Goal: Transaction & Acquisition: Purchase product/service

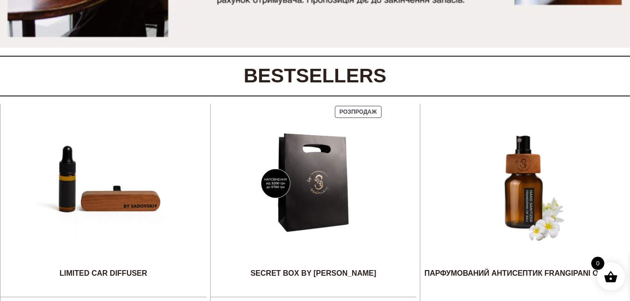
scroll to position [373, 0]
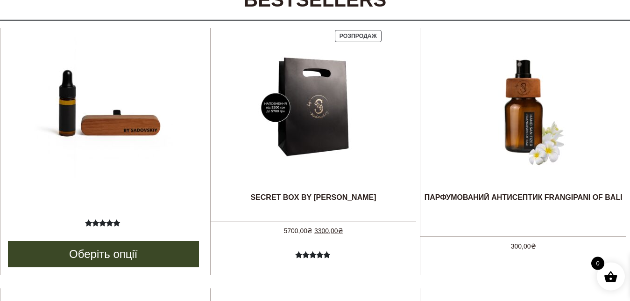
click at [137, 127] on img at bounding box center [103, 107] width 140 height 140
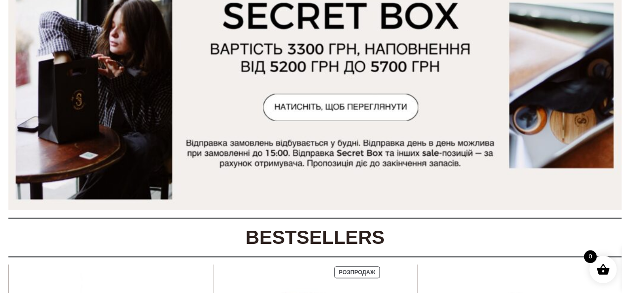
scroll to position [0, 0]
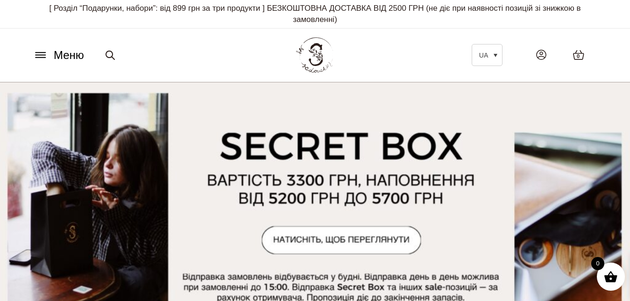
click at [41, 55] on icon at bounding box center [41, 55] width 10 height 0
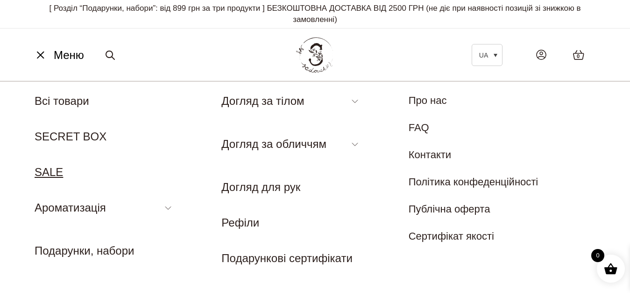
click at [53, 177] on link "SALE" at bounding box center [49, 171] width 29 height 13
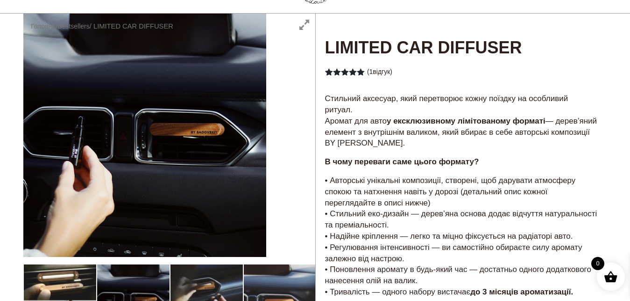
scroll to position [12, 0]
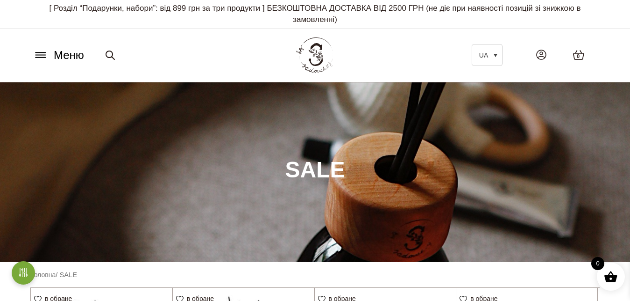
click at [36, 55] on icon at bounding box center [41, 55] width 10 height 0
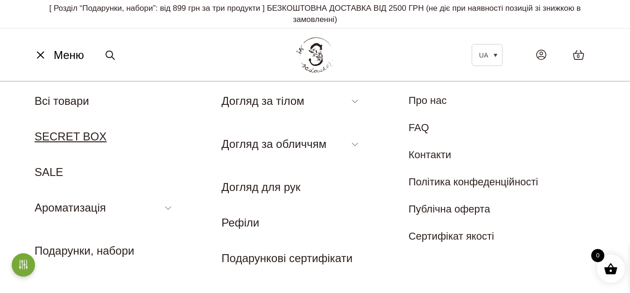
click at [56, 140] on link "SECRET BOX" at bounding box center [71, 136] width 72 height 13
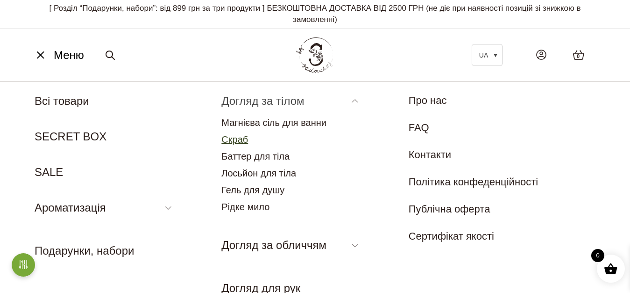
click at [239, 142] on link "Скраб" at bounding box center [235, 139] width 27 height 10
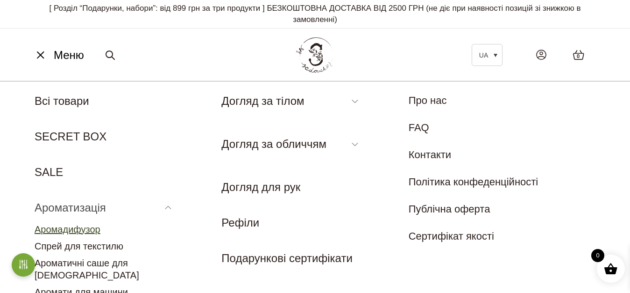
click at [87, 230] on link "Аромадифузор" at bounding box center [68, 229] width 66 height 10
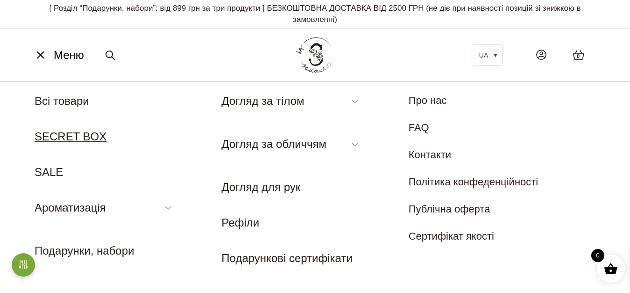
click at [78, 142] on link "SECRET BOX" at bounding box center [71, 136] width 72 height 13
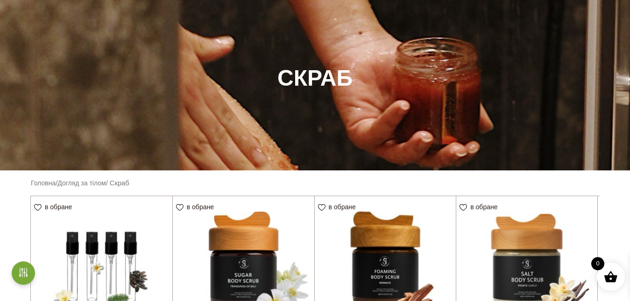
scroll to position [48, 0]
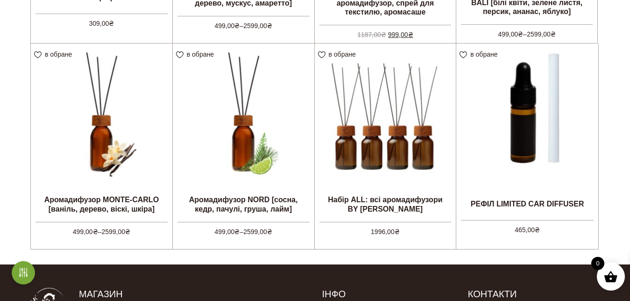
scroll to position [439, 0]
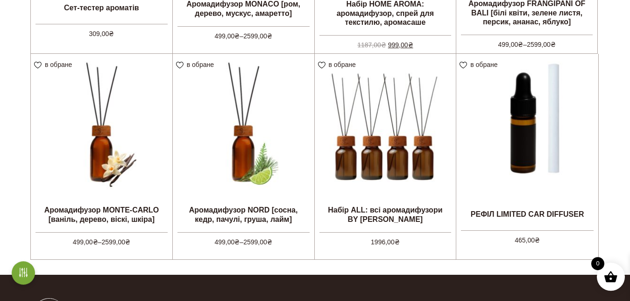
drag, startPoint x: 636, startPoint y: 179, endPoint x: 638, endPoint y: 150, distance: 29.5
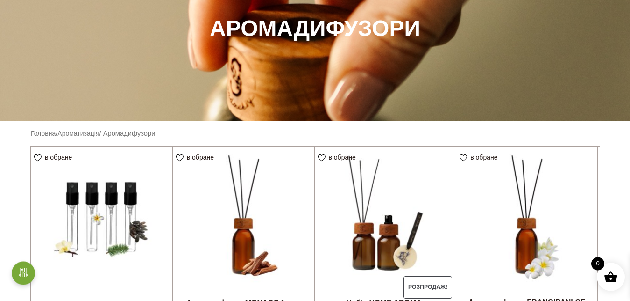
scroll to position [138, 0]
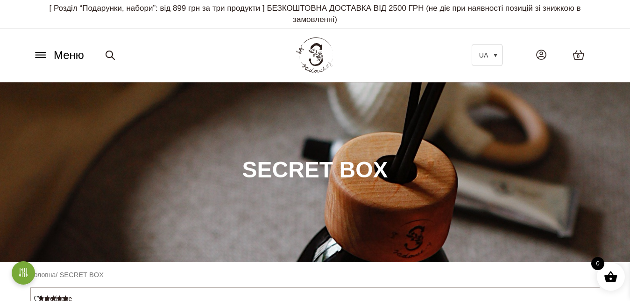
click at [41, 55] on icon at bounding box center [41, 55] width 10 height 0
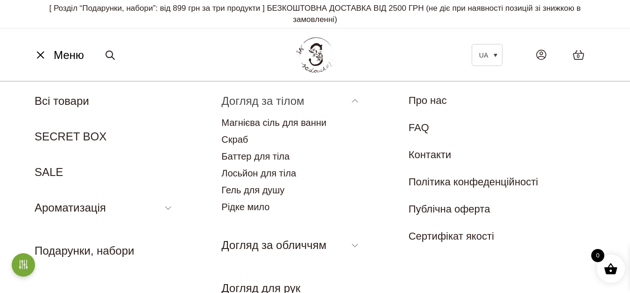
click at [281, 100] on link "Догляд за тілом" at bounding box center [263, 100] width 83 height 13
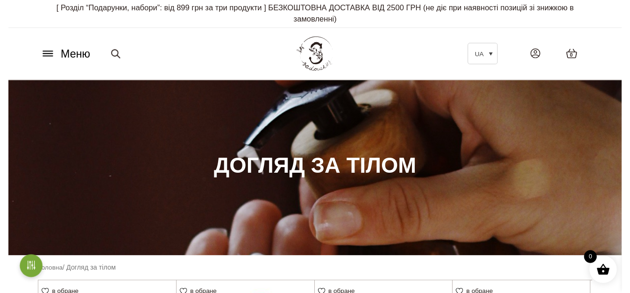
scroll to position [2, 0]
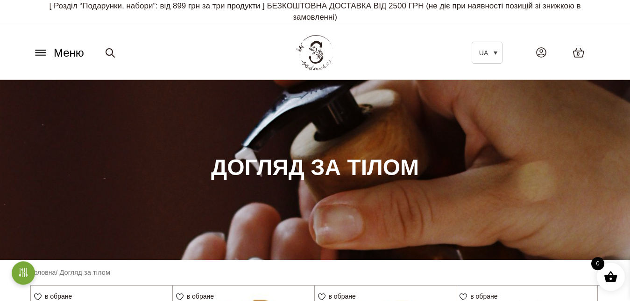
click at [36, 55] on icon at bounding box center [41, 55] width 10 height 0
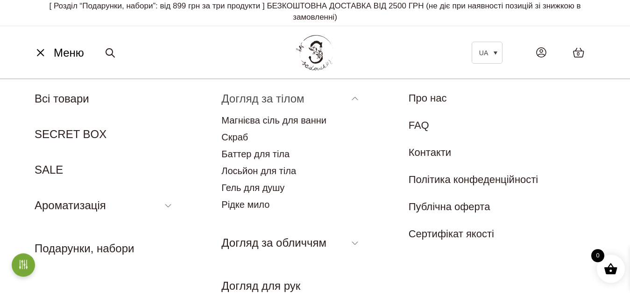
click at [265, 96] on link "Догляд за тілом" at bounding box center [263, 98] width 83 height 13
